Goal: Information Seeking & Learning: Learn about a topic

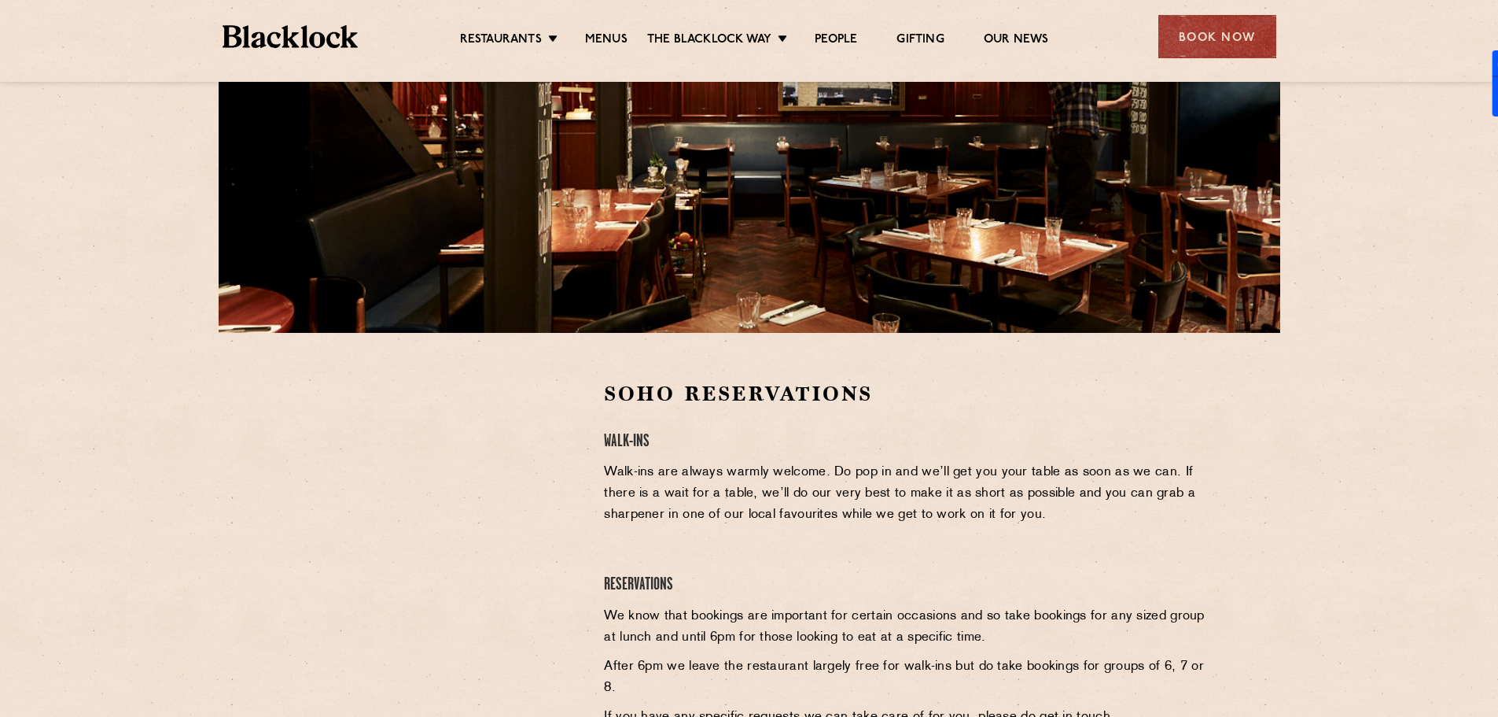
scroll to position [300, 0]
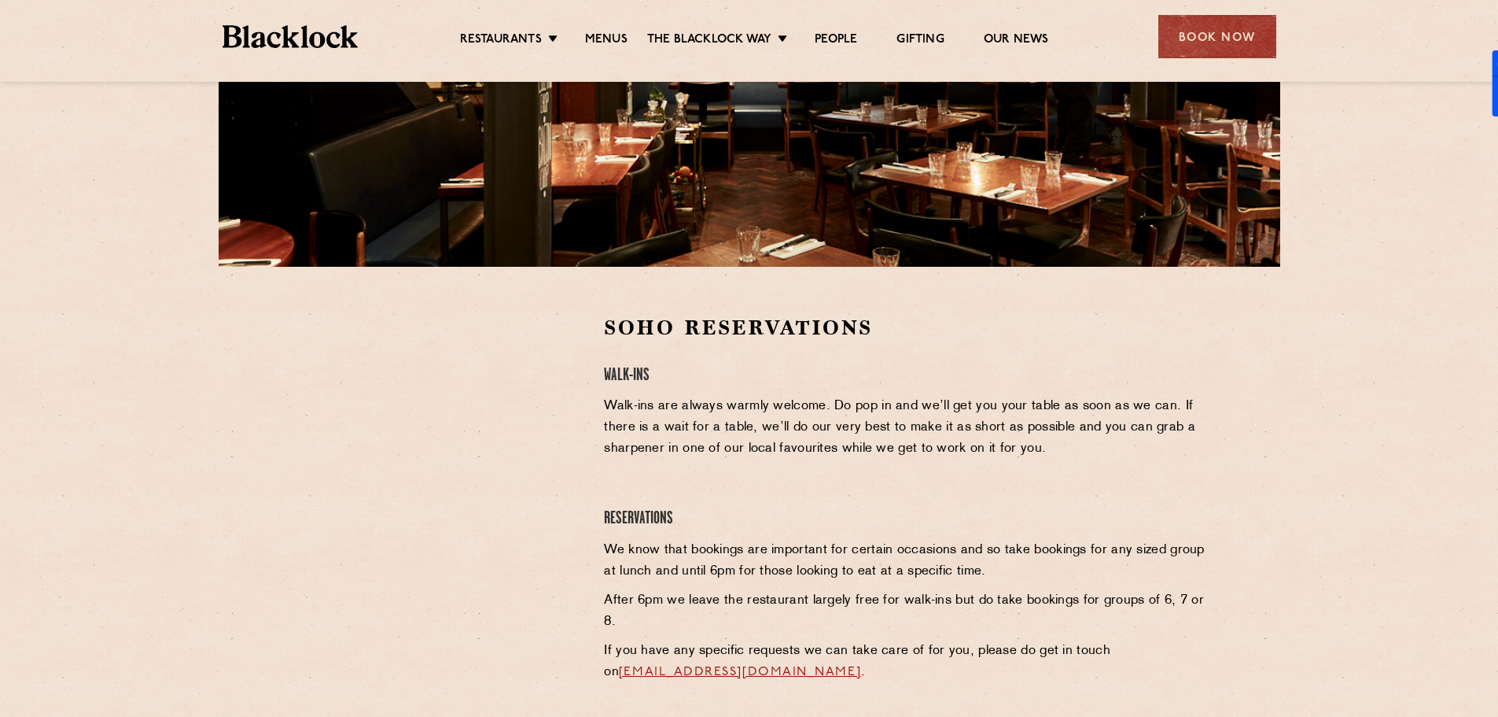
click at [1272, 455] on section "Soho Reservations Walk-Ins Walk-ins are always warmly welcome. Do pop in and we…" at bounding box center [749, 531] width 1498 height 529
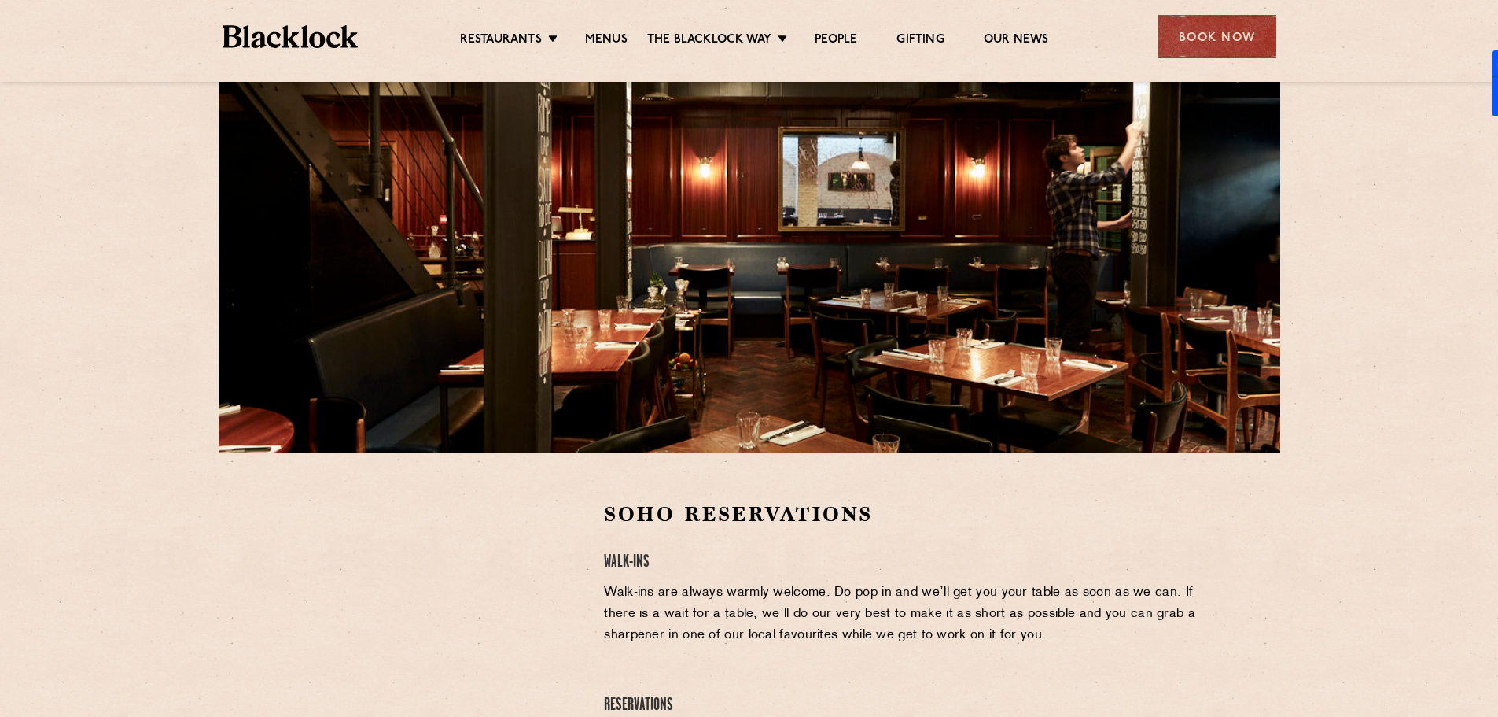
scroll to position [0, 0]
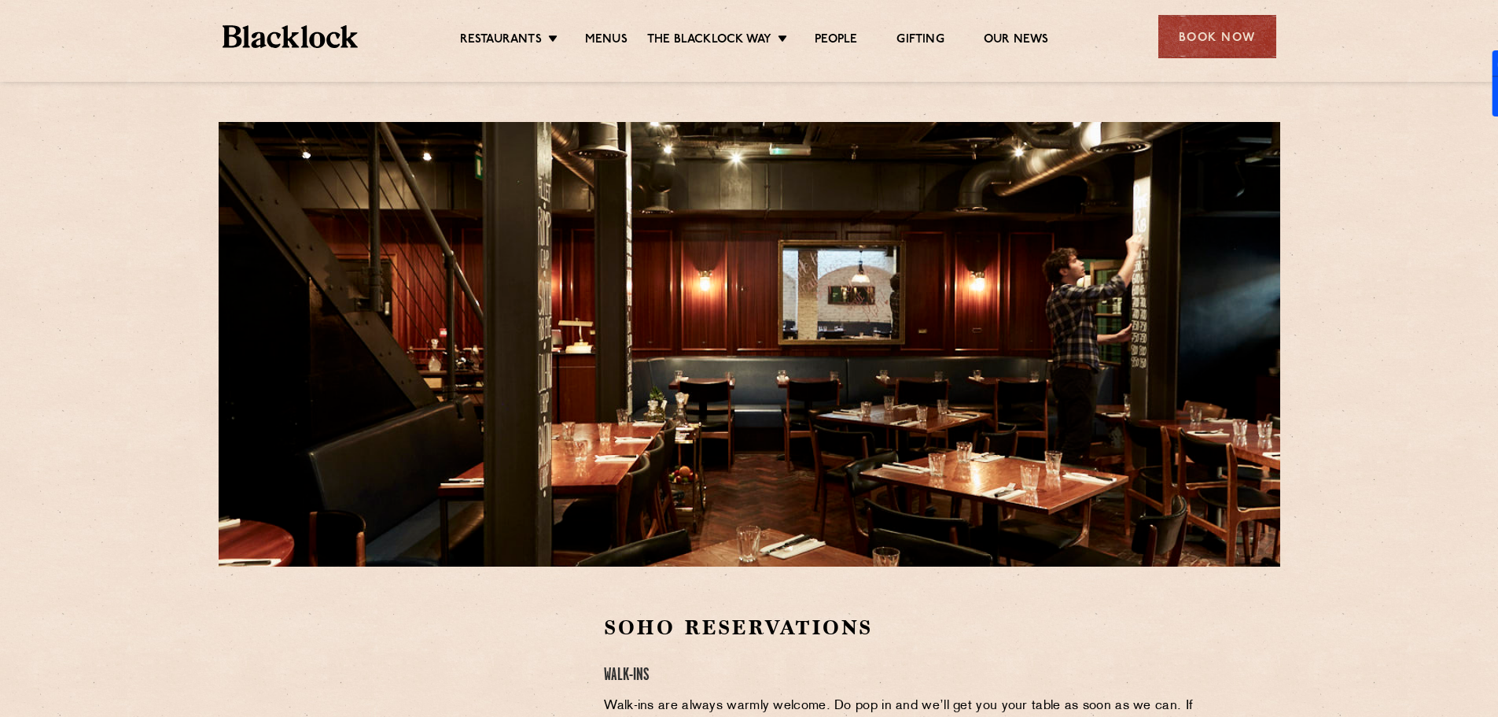
click at [606, 29] on ul "Restaurants [GEOGRAPHIC_DATA] [GEOGRAPHIC_DATA] [GEOGRAPHIC_DATA] [GEOGRAPHIC_D…" at bounding box center [754, 36] width 792 height 25
click at [606, 32] on link "Menus" at bounding box center [606, 40] width 42 height 17
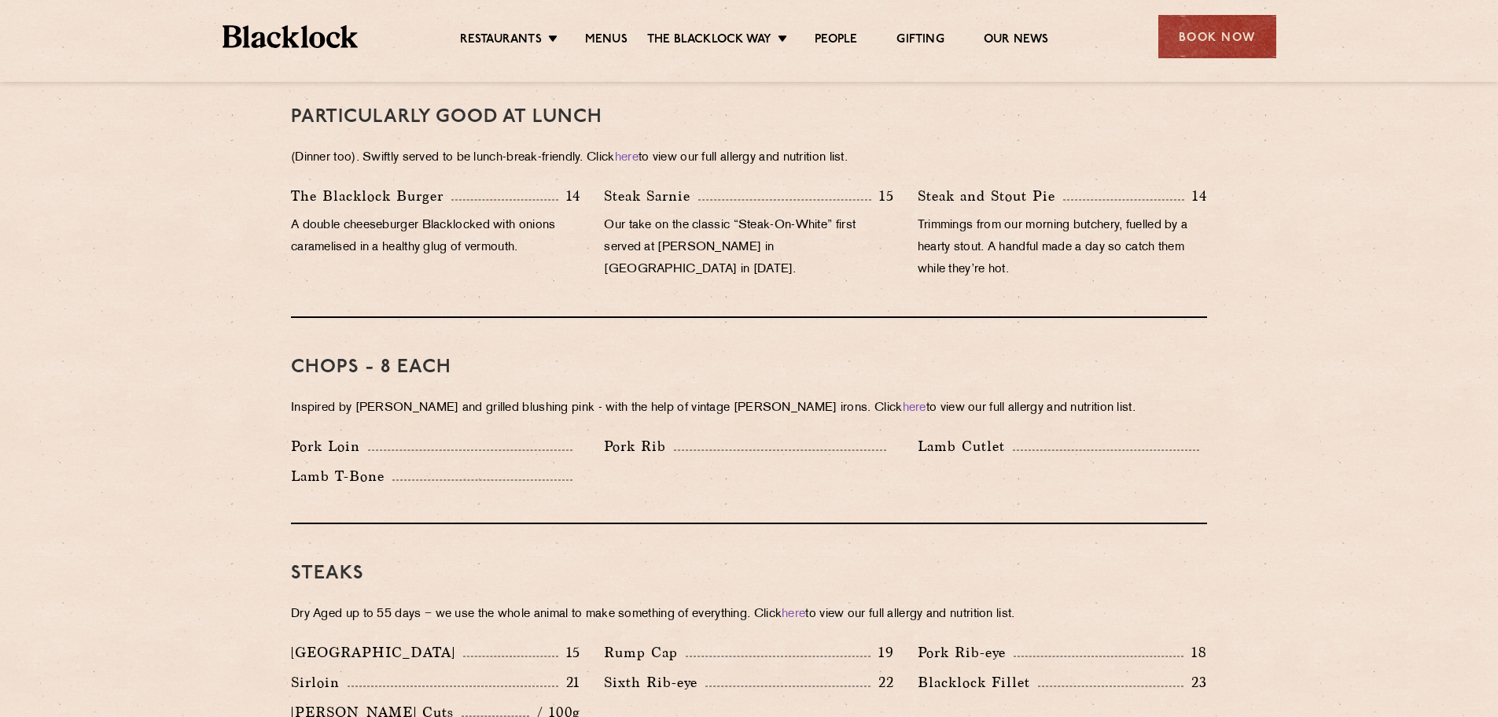
scroll to position [1056, 0]
